Goal: Book appointment/travel/reservation

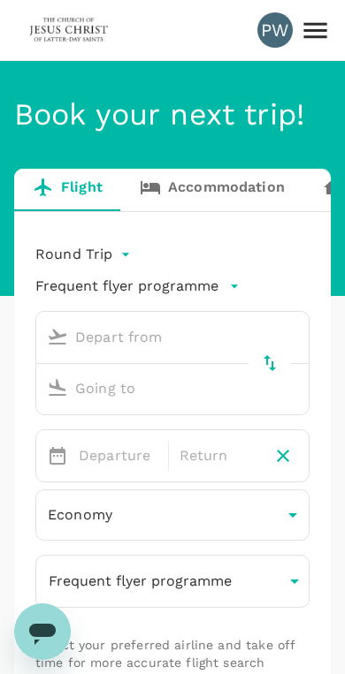
type input "Kuching, [GEOGRAPHIC_DATA] (any)"
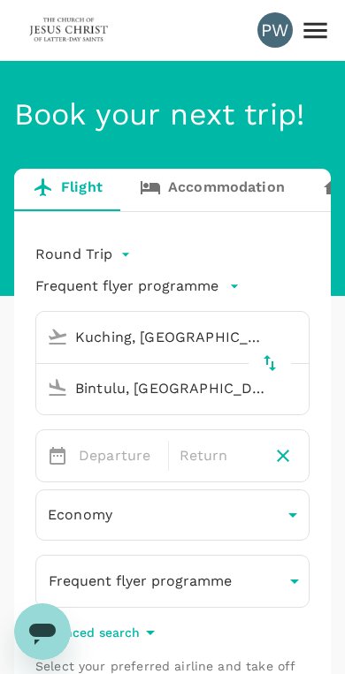
click at [162, 383] on input "Bintulu, [GEOGRAPHIC_DATA] (any)" at bounding box center [156, 388] width 232 height 27
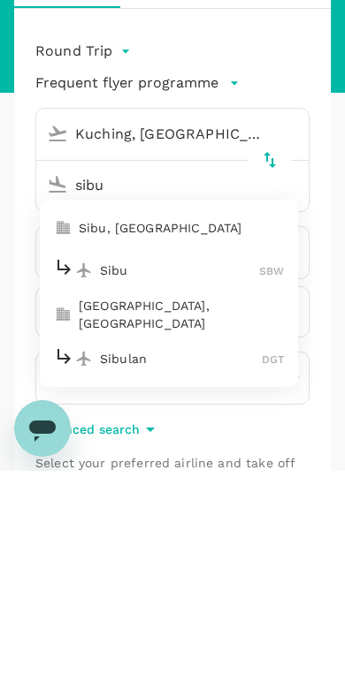
click at [183, 422] on p "Sibu, [GEOGRAPHIC_DATA]" at bounding box center [181, 431] width 205 height 18
type input "Sibu, [GEOGRAPHIC_DATA] (any)"
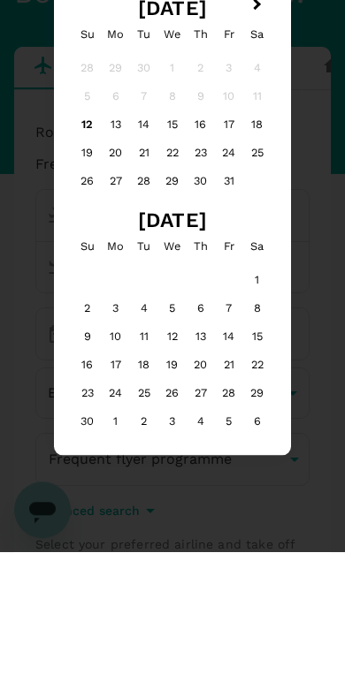
click at [259, 232] on div "18" at bounding box center [257, 246] width 28 height 28
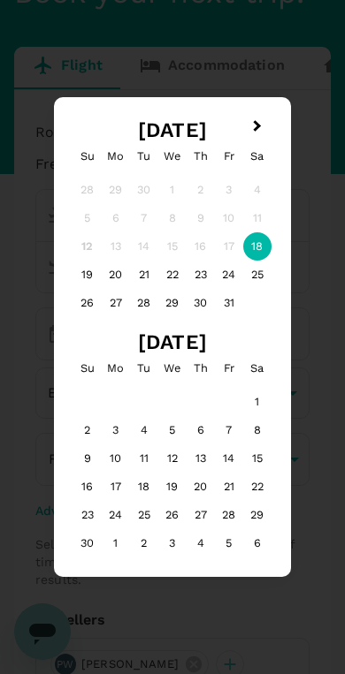
click at [257, 122] on span "Next Month" at bounding box center [257, 127] width 0 height 20
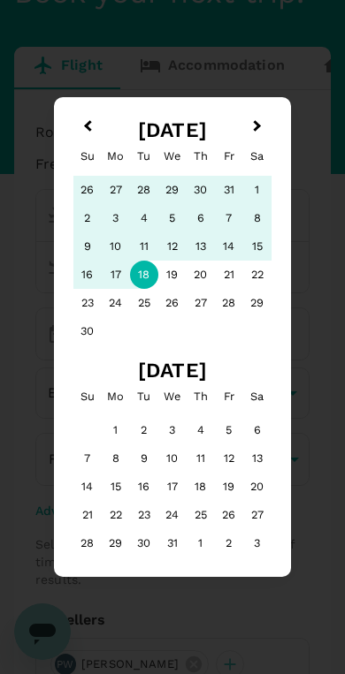
click at [85, 115] on button "Previous Month" at bounding box center [86, 128] width 28 height 28
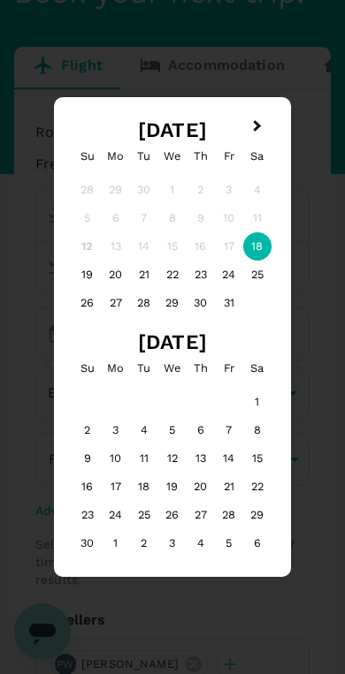
click at [257, 241] on div "18" at bounding box center [257, 246] width 28 height 28
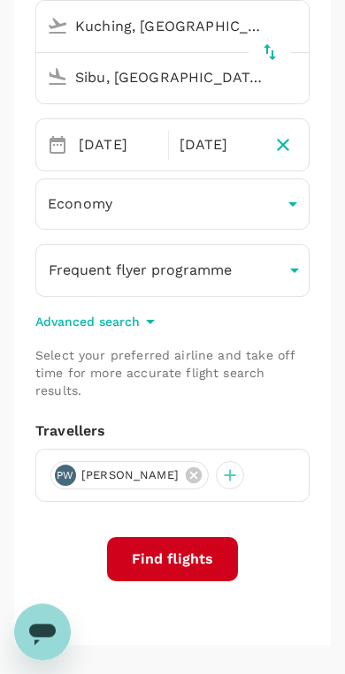
scroll to position [311, 0]
click at [184, 556] on button "Find flights" at bounding box center [172, 559] width 131 height 44
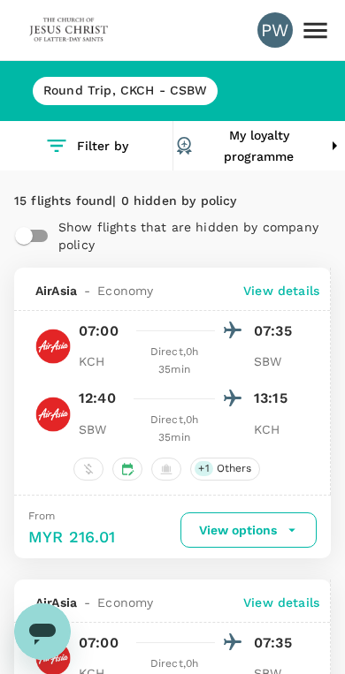
click at [72, 31] on img at bounding box center [68, 30] width 81 height 39
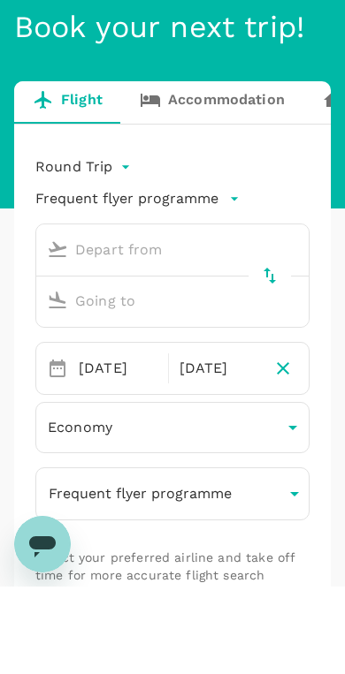
type input "Kuching, [GEOGRAPHIC_DATA] (any)"
type input "Sibu, [GEOGRAPHIC_DATA] (any)"
type input "Kuching, [GEOGRAPHIC_DATA] (any)"
type input "Sibu, [GEOGRAPHIC_DATA] (any)"
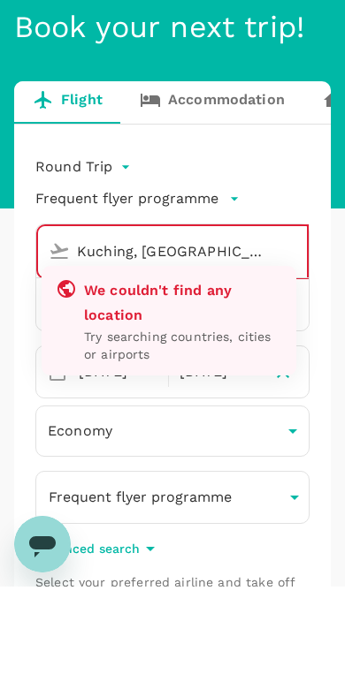
type input "Kuching, [GEOGRAPHIC_DATA] (any)qdq"
click at [232, 169] on link "Accommodation" at bounding box center [212, 190] width 182 height 42
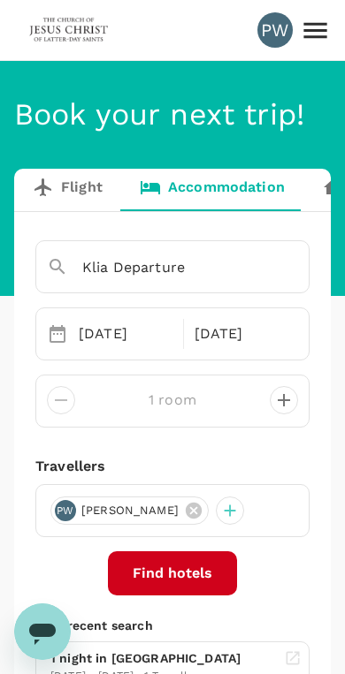
click at [181, 269] on input "Klia Departure" at bounding box center [147, 267] width 201 height 27
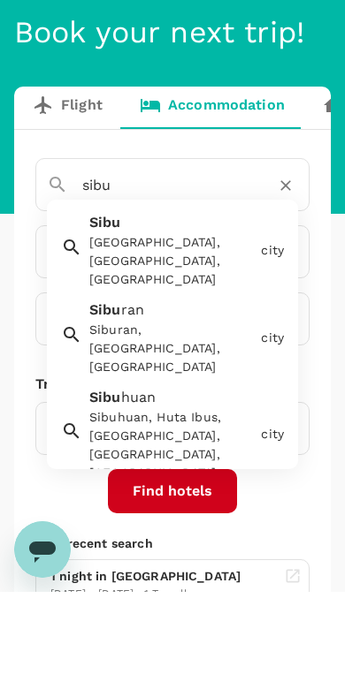
click at [206, 315] on div "[GEOGRAPHIC_DATA], [GEOGRAPHIC_DATA], [GEOGRAPHIC_DATA]" at bounding box center [171, 343] width 164 height 56
type input "Sibu"
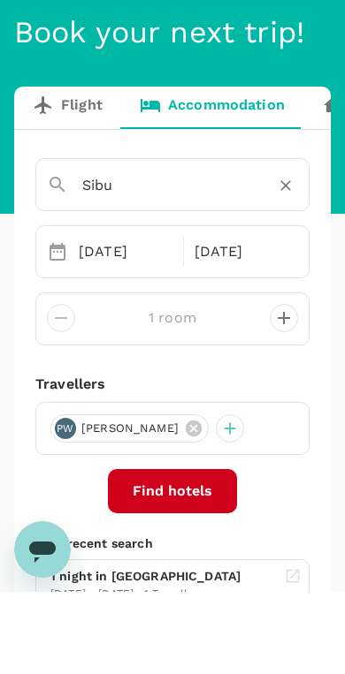
click at [97, 316] on div "[DATE]" at bounding box center [126, 333] width 108 height 35
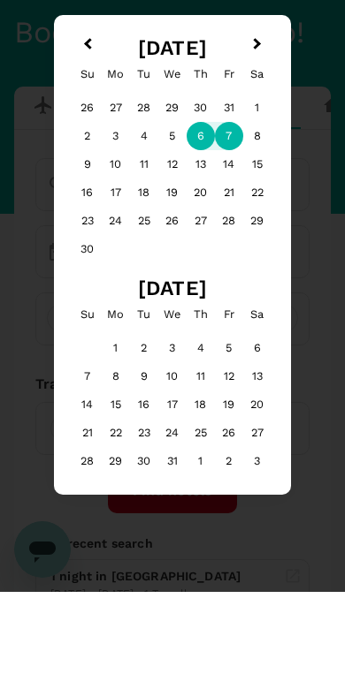
scroll to position [82, 0]
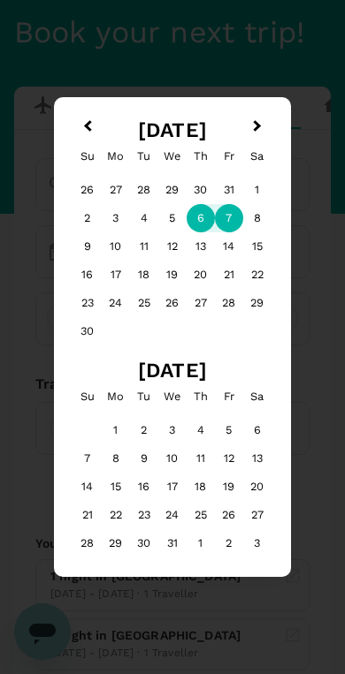
click at [92, 129] on button "Previous Month" at bounding box center [86, 128] width 28 height 28
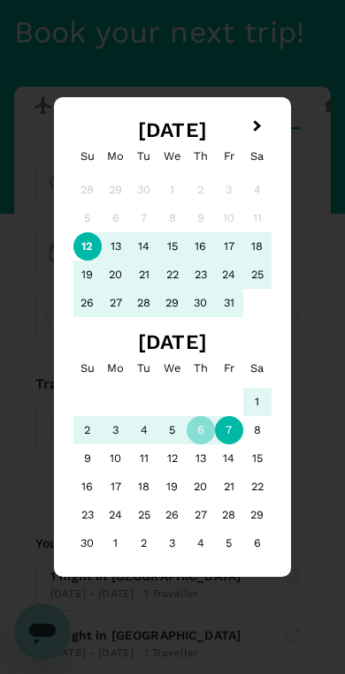
click at [150, 302] on div "28" at bounding box center [144, 303] width 28 height 28
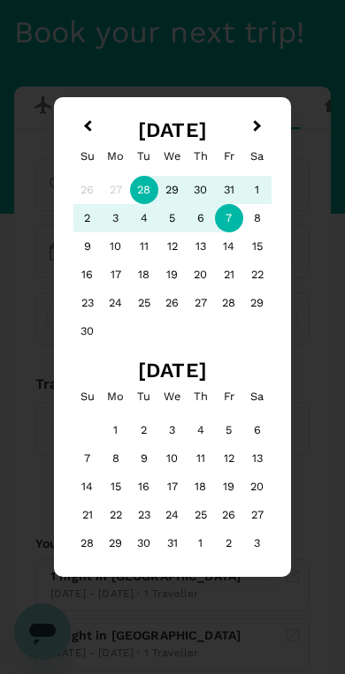
click at [227, 303] on div "28" at bounding box center [229, 303] width 28 height 28
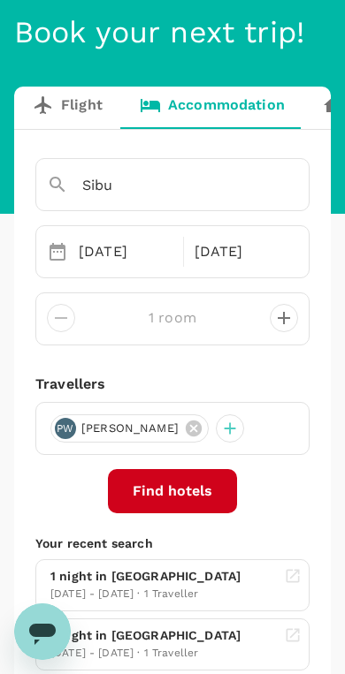
click at [98, 259] on div "[DATE]" at bounding box center [126, 251] width 108 height 35
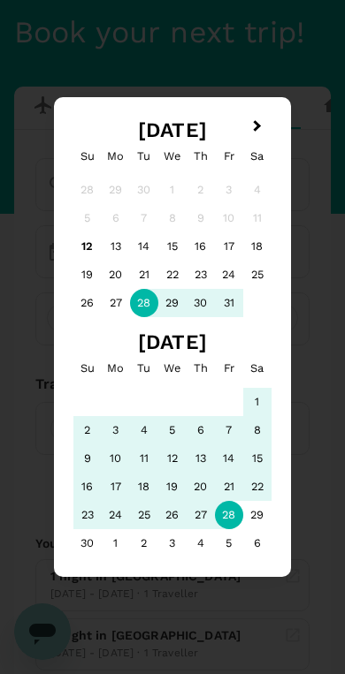
click at [227, 310] on div "31" at bounding box center [229, 303] width 28 height 28
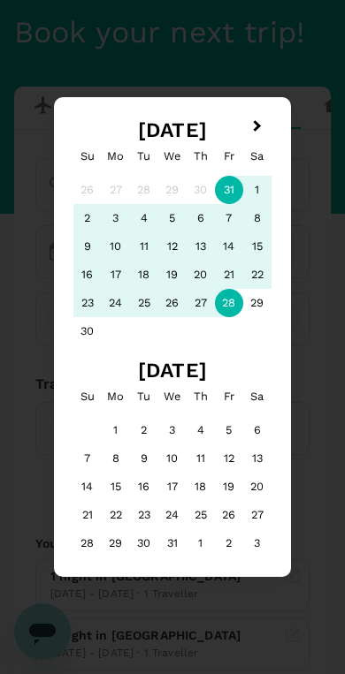
click at [249, 133] on button "Next Month" at bounding box center [259, 128] width 28 height 28
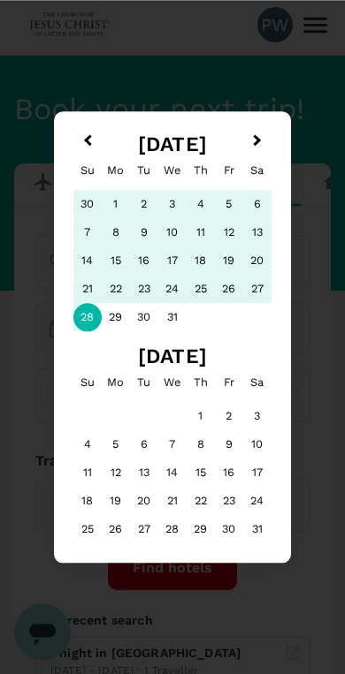
scroll to position [0, 0]
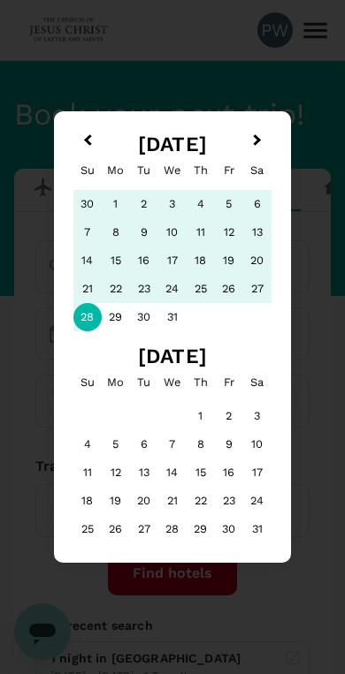
click at [83, 143] on button "Previous Month" at bounding box center [86, 142] width 28 height 28
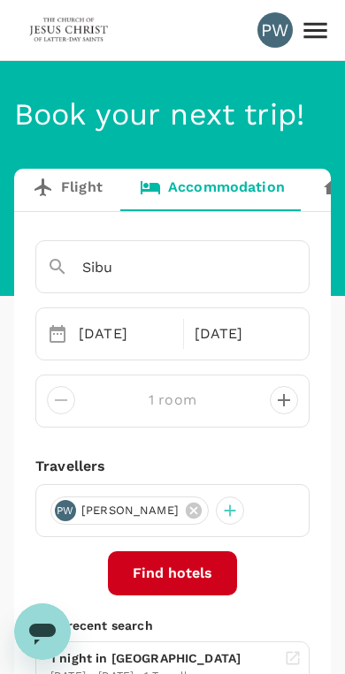
click at [110, 344] on div "[DATE]" at bounding box center [126, 333] width 108 height 35
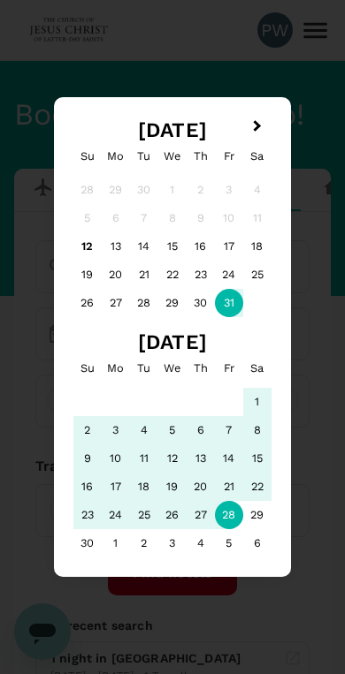
click at [147, 305] on div "28" at bounding box center [144, 303] width 28 height 28
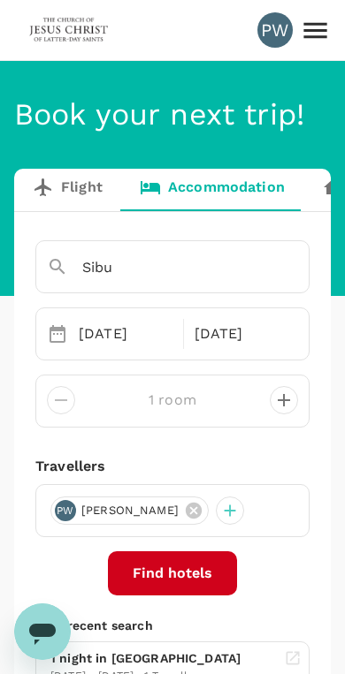
click at [234, 328] on div "[DATE]" at bounding box center [241, 333] width 108 height 35
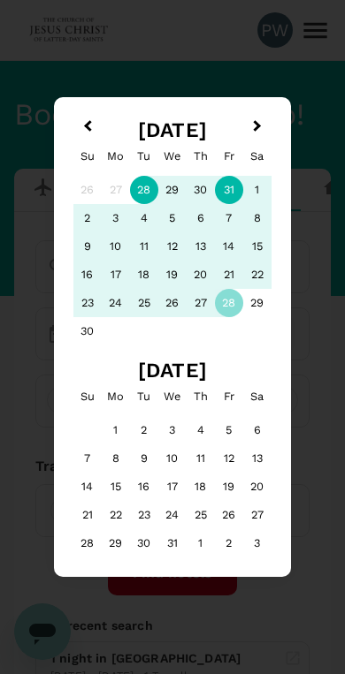
click at [230, 191] on div "31" at bounding box center [229, 190] width 28 height 28
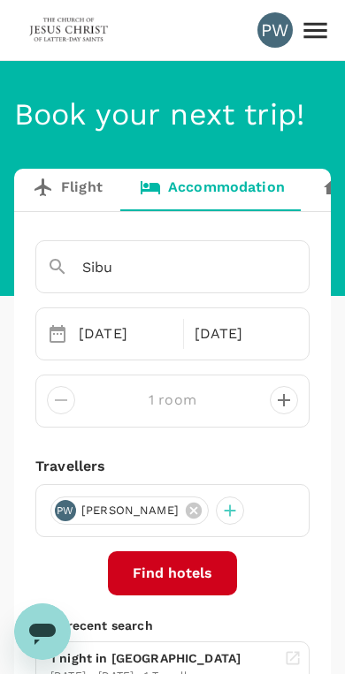
click at [195, 579] on button "Find hotels" at bounding box center [172, 573] width 129 height 44
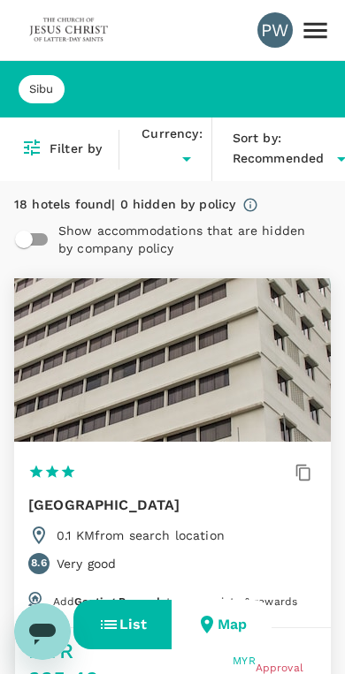
type input "MYR"
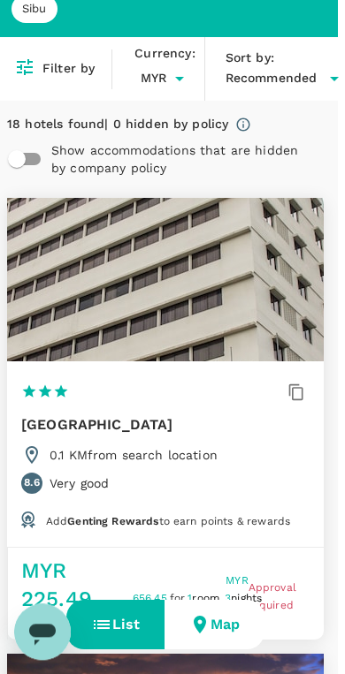
scroll to position [0, 8]
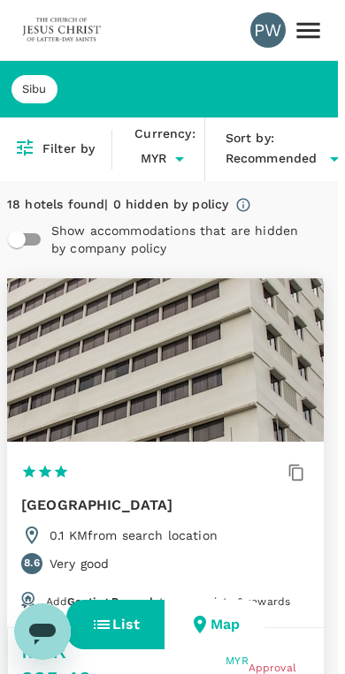
click at [25, 239] on input "checkbox" at bounding box center [16, 240] width 101 height 34
checkbox input "true"
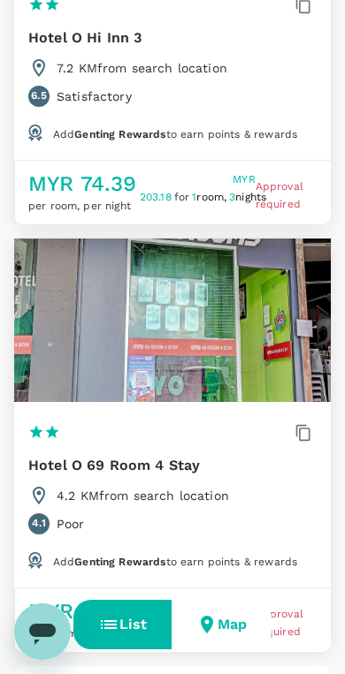
scroll to position [7714, 0]
